Goal: Transaction & Acquisition: Purchase product/service

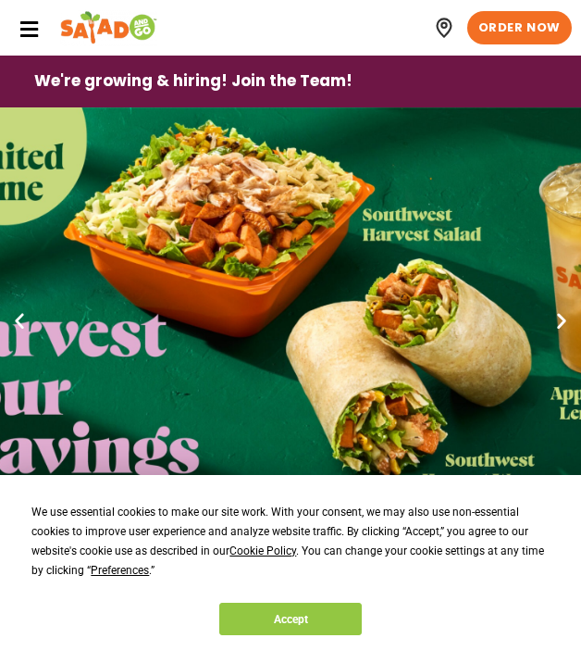
click at [38, 31] on icon at bounding box center [29, 29] width 20 height 20
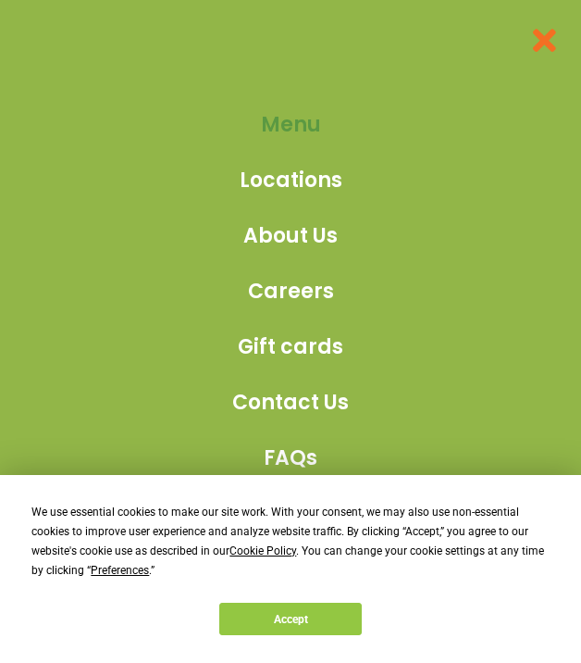
click at [295, 150] on li "Menu" at bounding box center [290, 130] width 117 height 43
click at [283, 133] on span "Menu" at bounding box center [291, 124] width 60 height 31
click at [288, 112] on span "Menu" at bounding box center [291, 123] width 60 height 31
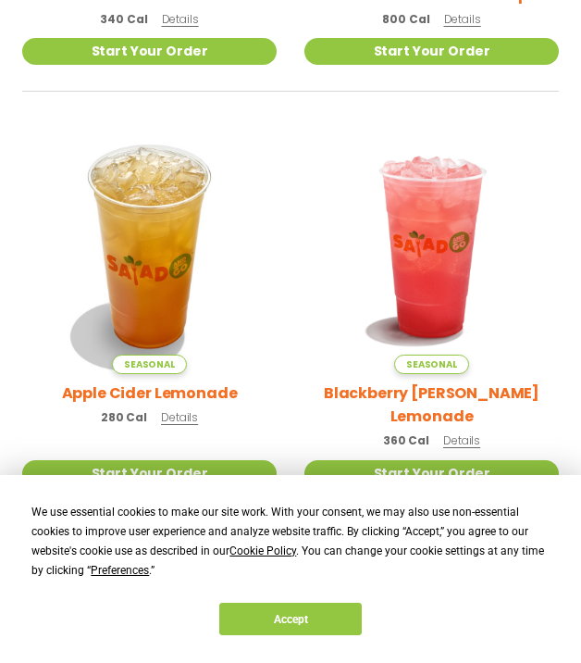
scroll to position [621, 0]
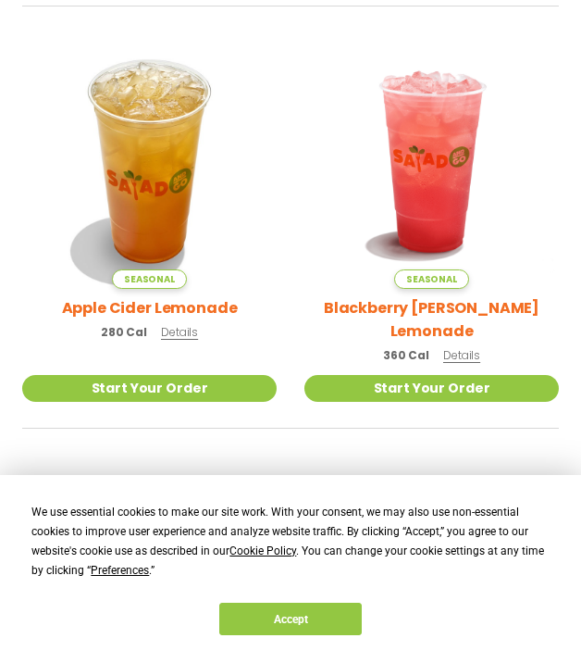
click at [397, 347] on span "360 Cal" at bounding box center [406, 355] width 46 height 17
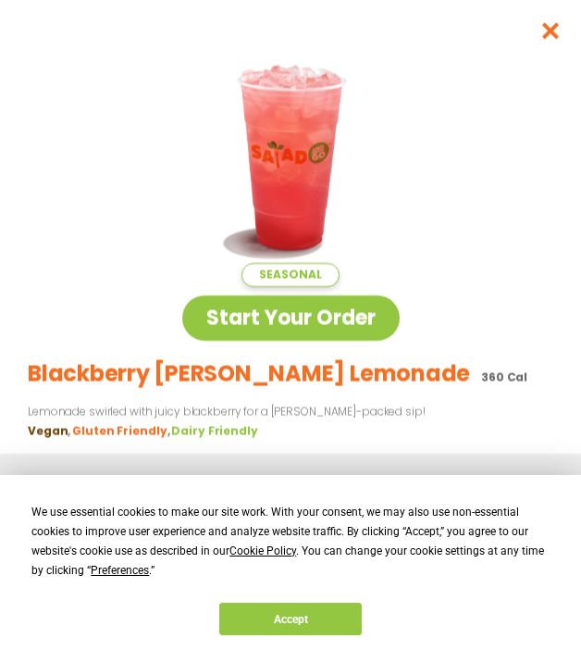
click at [481, 381] on p "360 Cal" at bounding box center [504, 377] width 46 height 17
drag, startPoint x: 426, startPoint y: 381, endPoint x: 384, endPoint y: 379, distance: 41.7
click at [384, 379] on div "Blackberry Bramble Lemonade 360 Cal" at bounding box center [291, 373] width 526 height 32
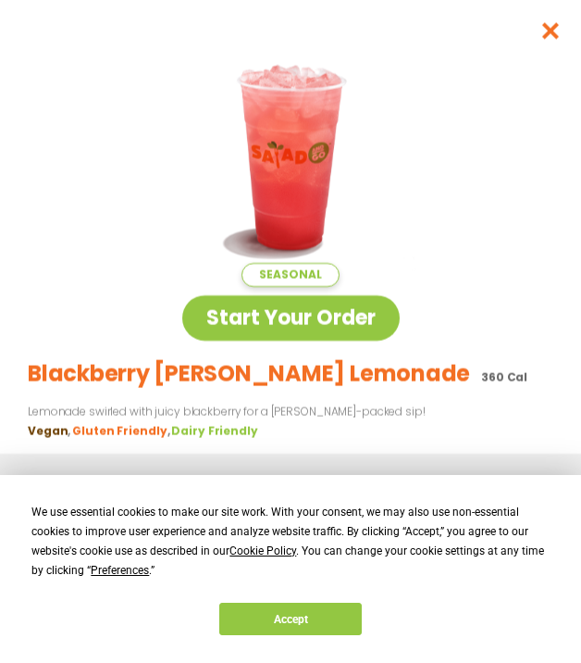
copy p "360 Cal"
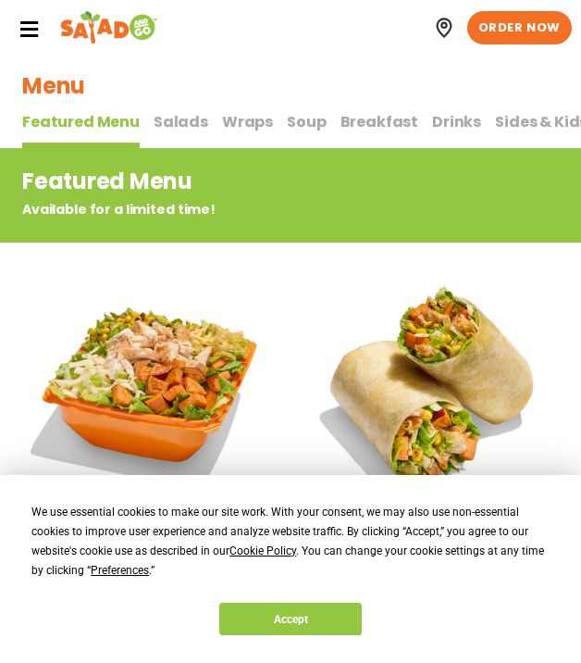
click at [170, 110] on button "Salads Salads" at bounding box center [181, 129] width 55 height 39
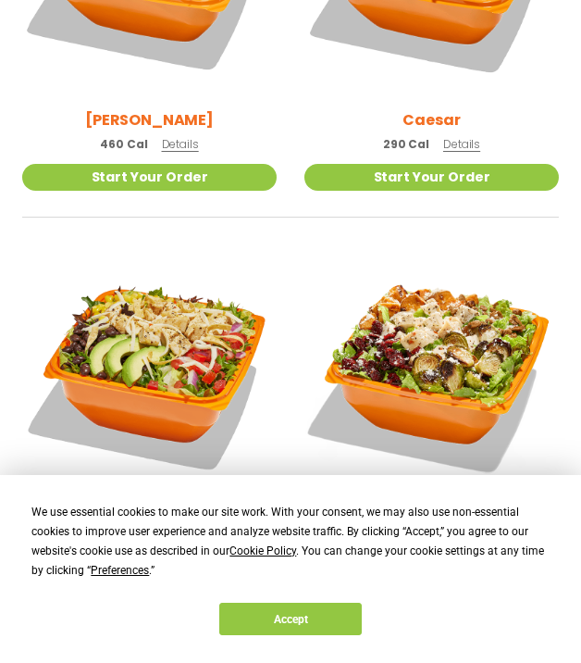
scroll to position [827, 0]
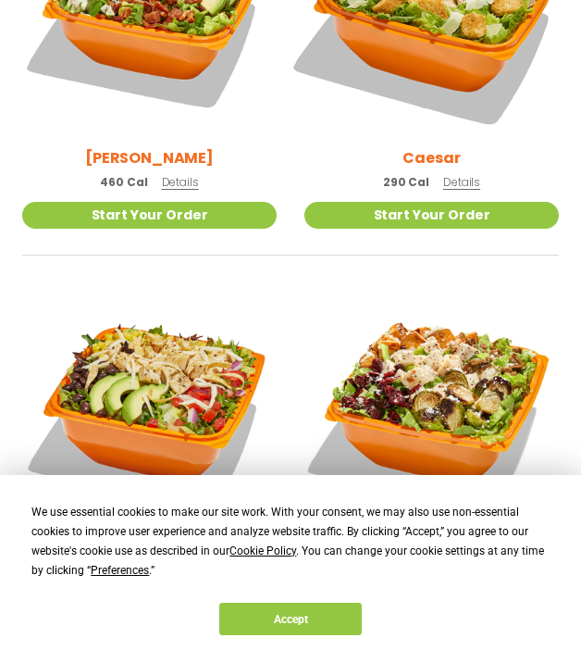
click at [459, 55] on img at bounding box center [431, 11] width 299 height 299
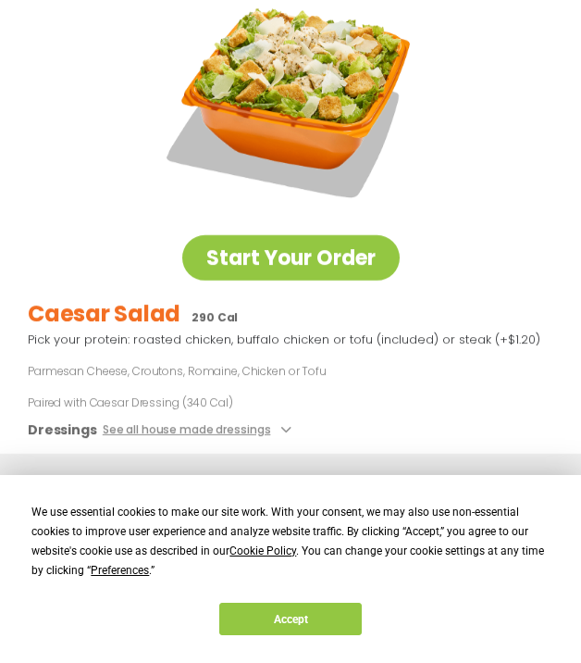
scroll to position [105, 0]
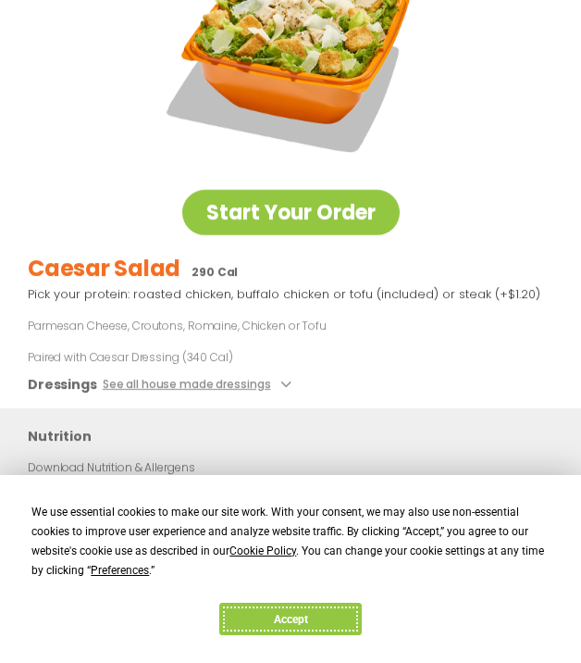
click at [279, 617] on button "Accept" at bounding box center [290, 618] width 143 height 32
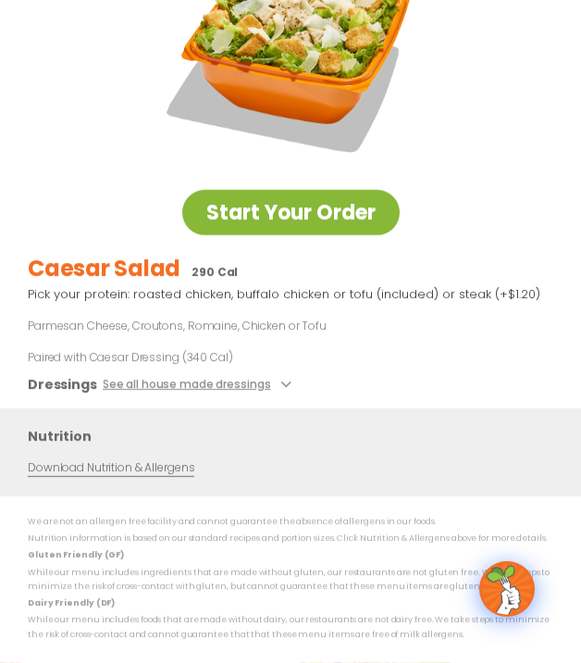
click at [292, 209] on link "Start Your Order" at bounding box center [290, 212] width 217 height 45
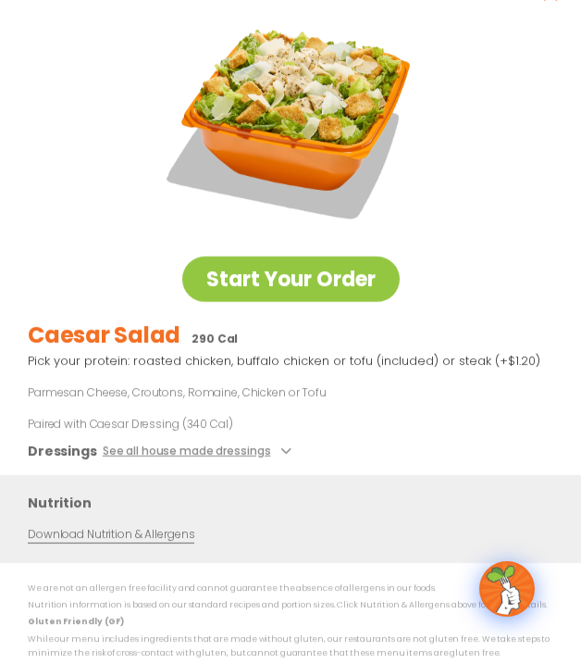
scroll to position [0, 0]
